Goal: Information Seeking & Learning: Check status

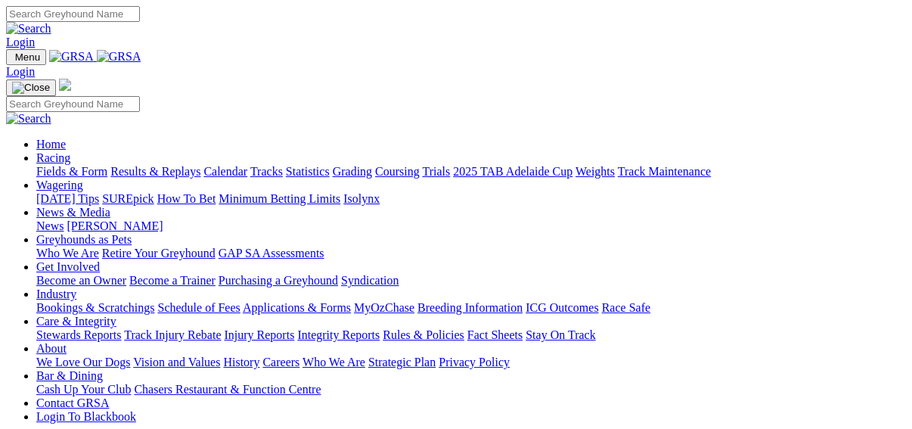
click at [163, 165] on link "Results & Replays" at bounding box center [155, 171] width 90 height 13
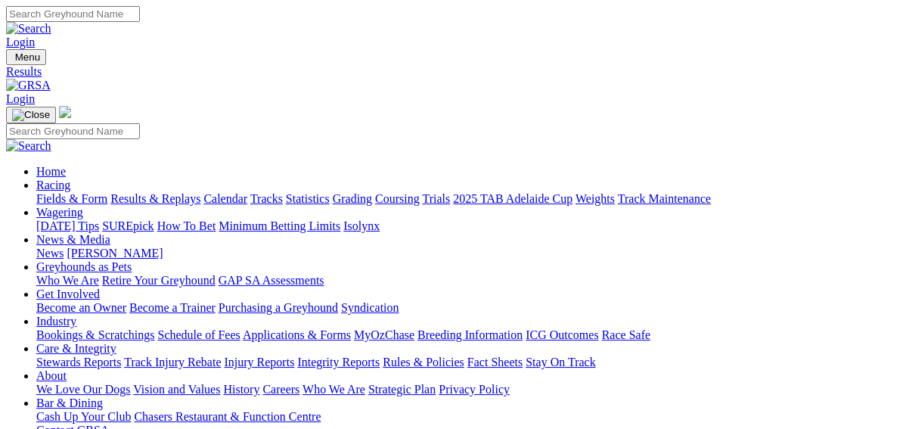
scroll to position [121, 0]
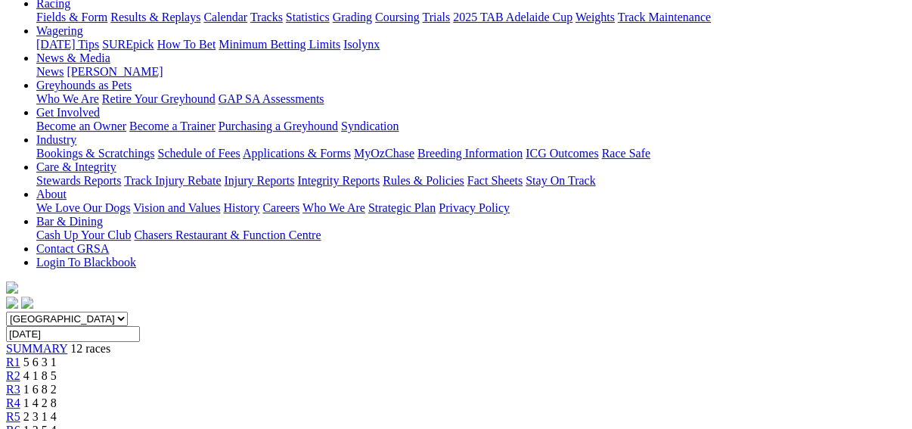
scroll to position [242, 0]
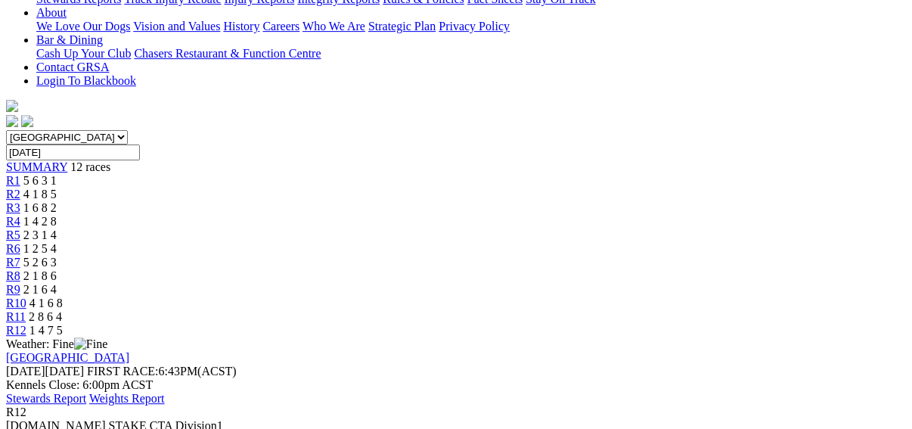
scroll to position [121, 0]
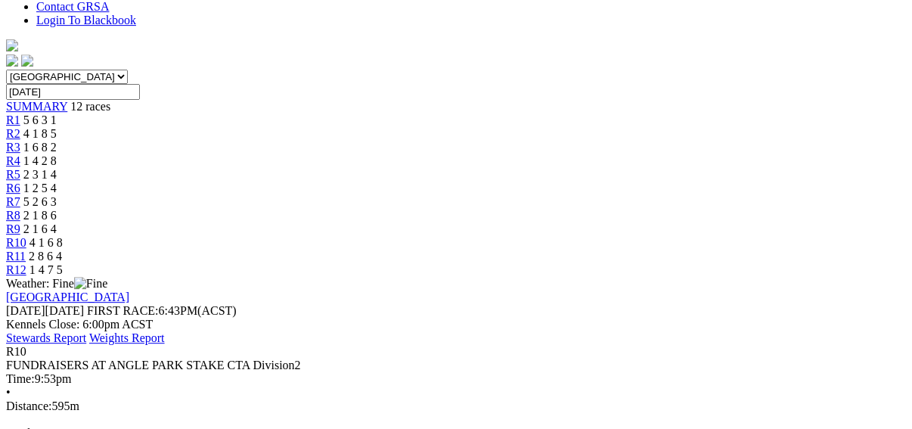
scroll to position [121, 0]
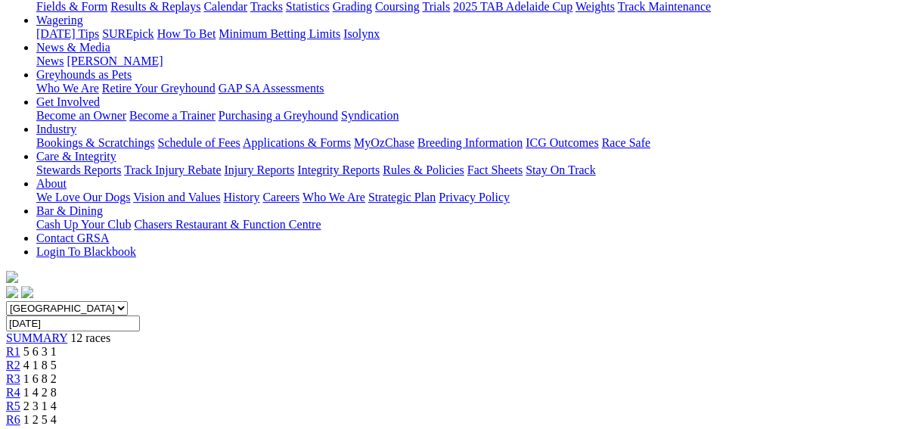
scroll to position [181, 0]
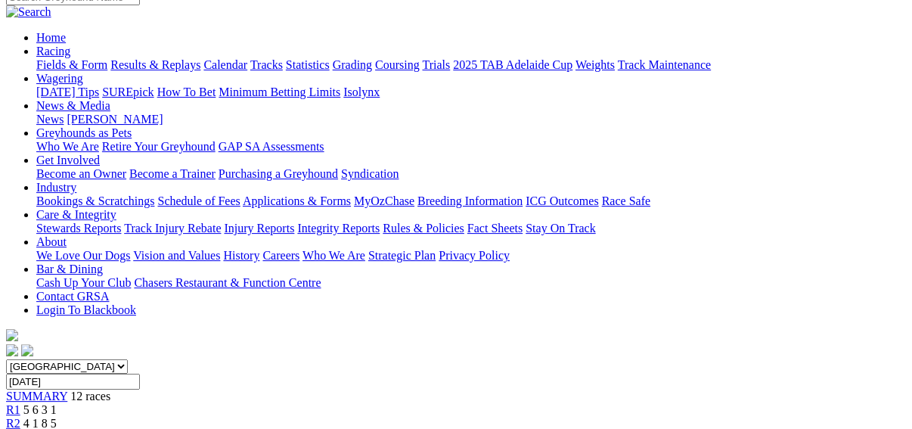
scroll to position [121, 0]
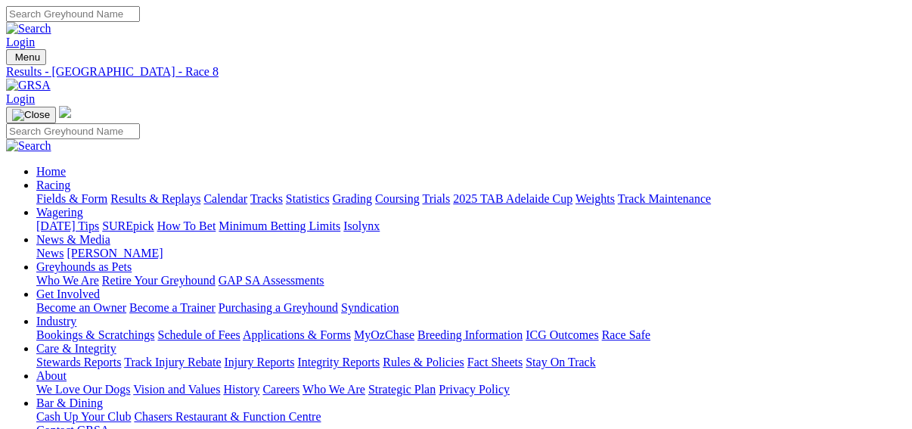
click at [46, 192] on link "Fields & Form" at bounding box center [71, 198] width 71 height 13
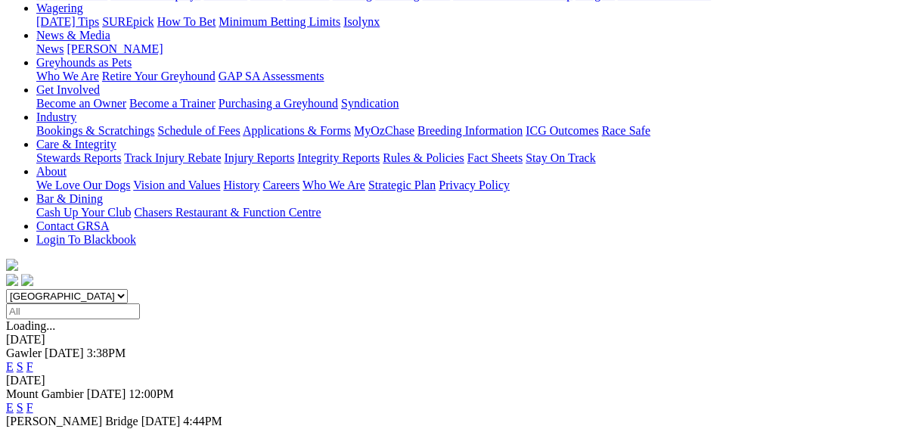
scroll to position [242, 0]
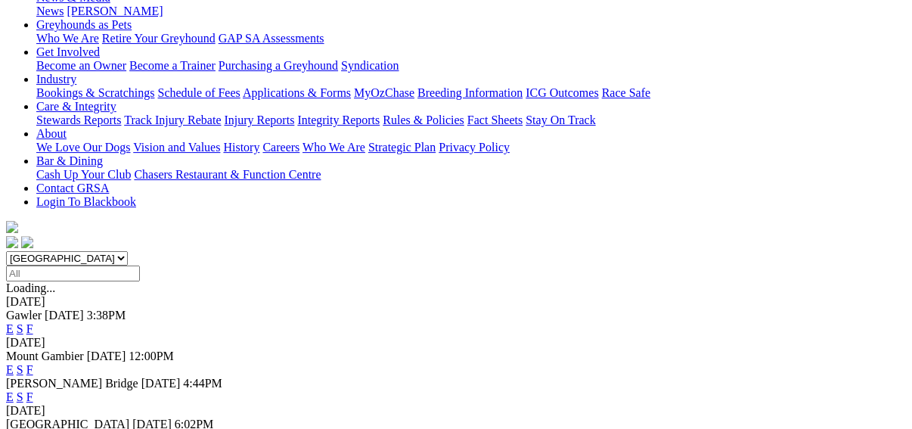
click at [33, 363] on link "F" at bounding box center [29, 369] width 7 height 13
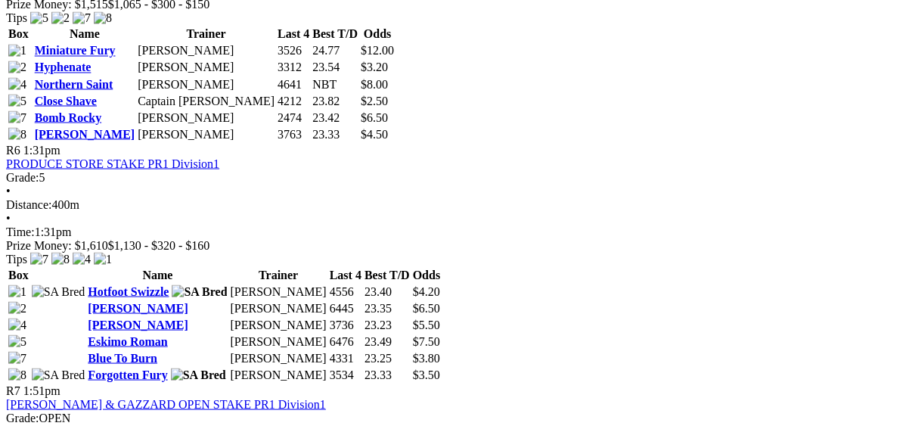
scroll to position [1391, 0]
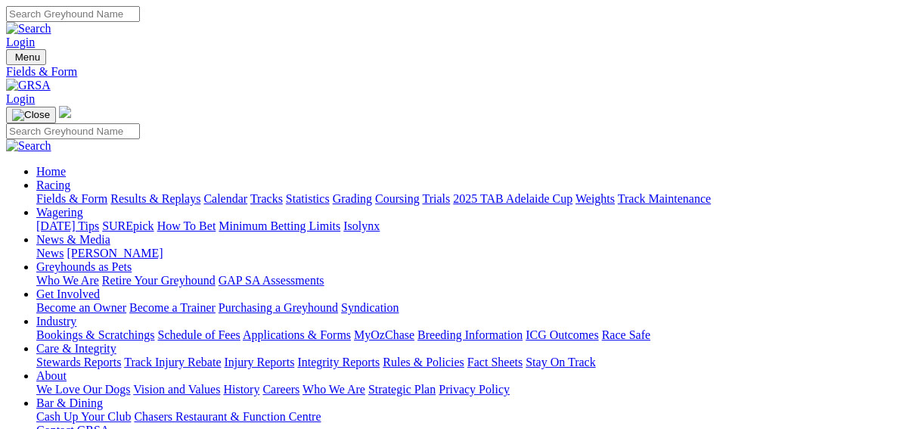
click at [168, 192] on link "Results & Replays" at bounding box center [155, 198] width 90 height 13
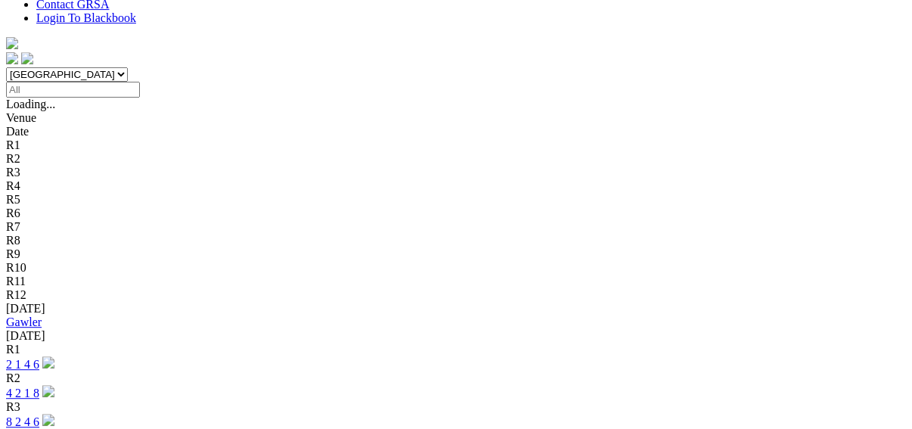
scroll to position [423, 0]
